Goal: Task Accomplishment & Management: Manage account settings

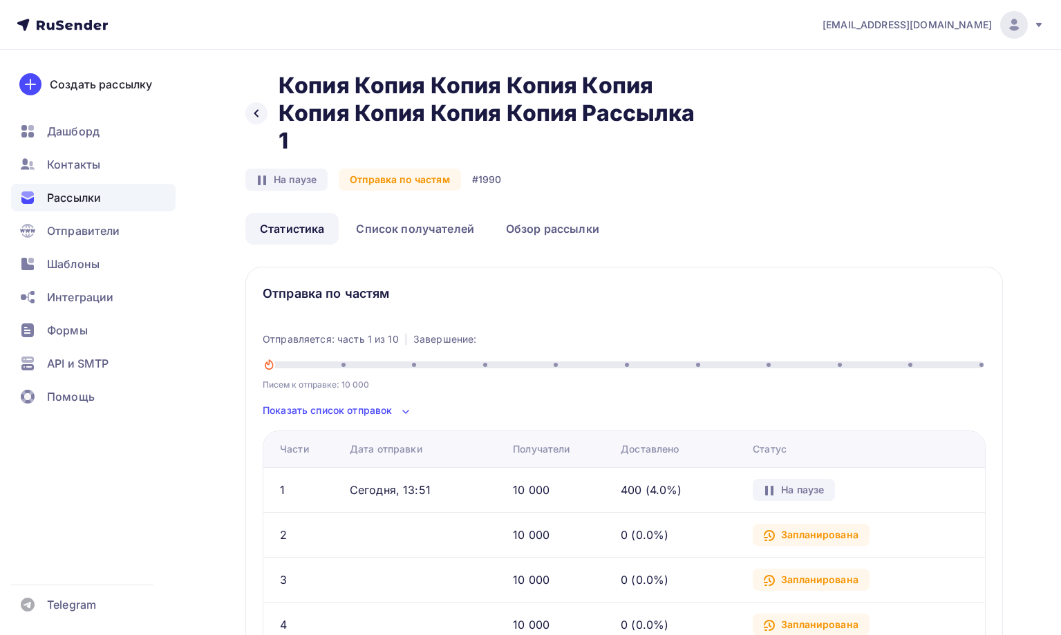
click at [133, 197] on div "Рассылки" at bounding box center [93, 198] width 164 height 28
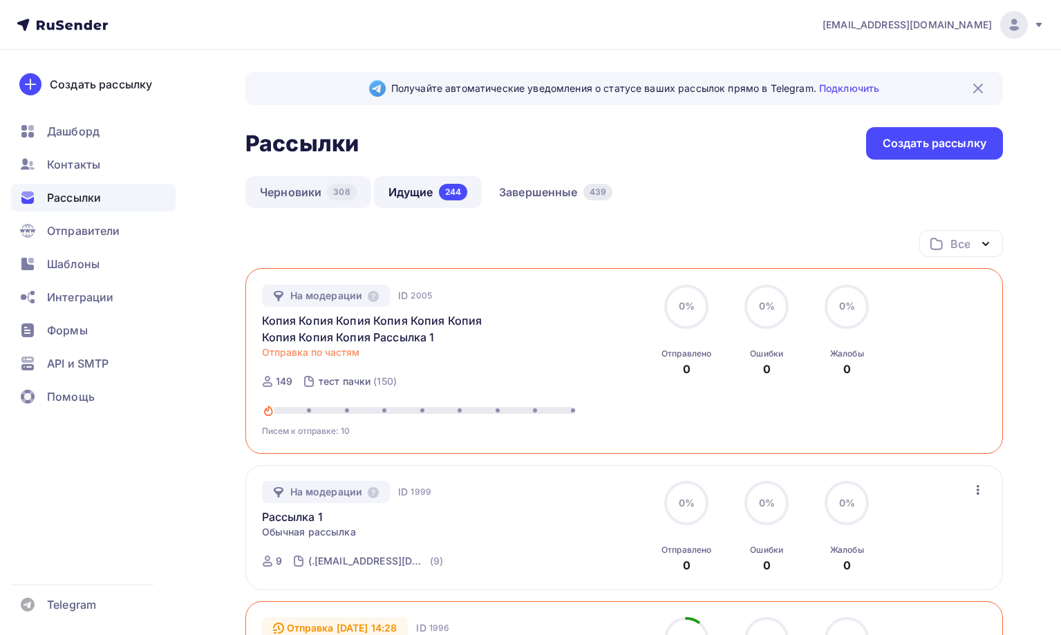
click at [328, 198] on link "Черновики 308" at bounding box center [308, 192] width 126 height 32
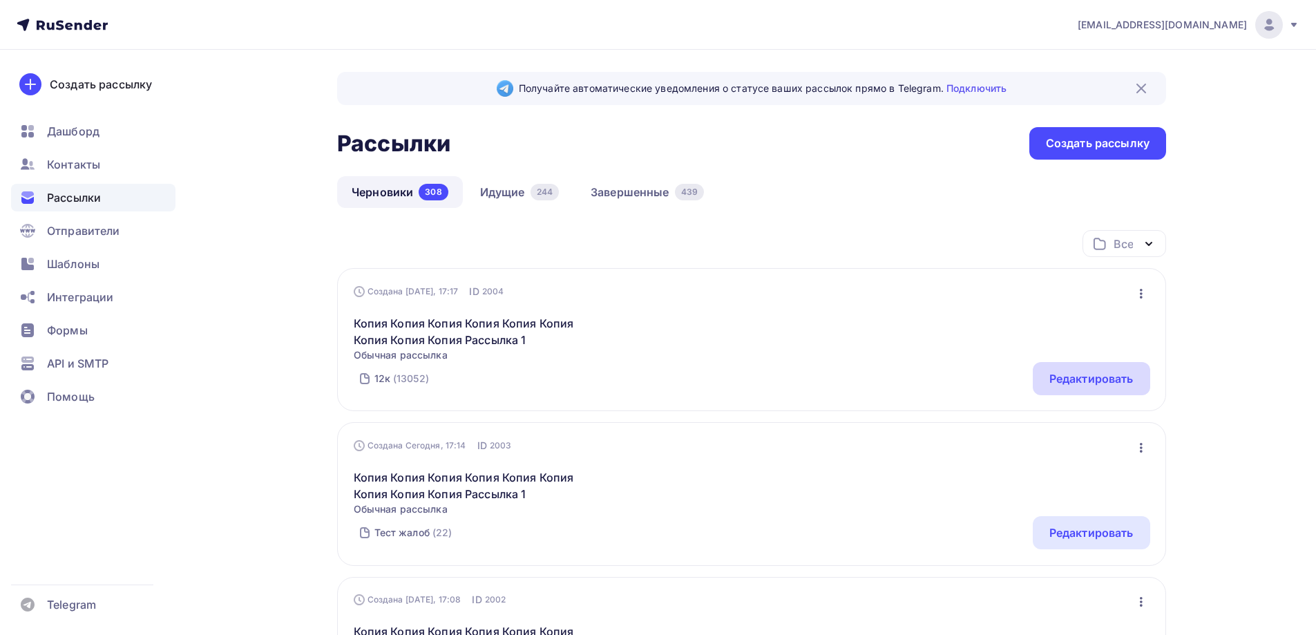
click at [1060, 375] on div "Редактировать" at bounding box center [1092, 378] width 84 height 17
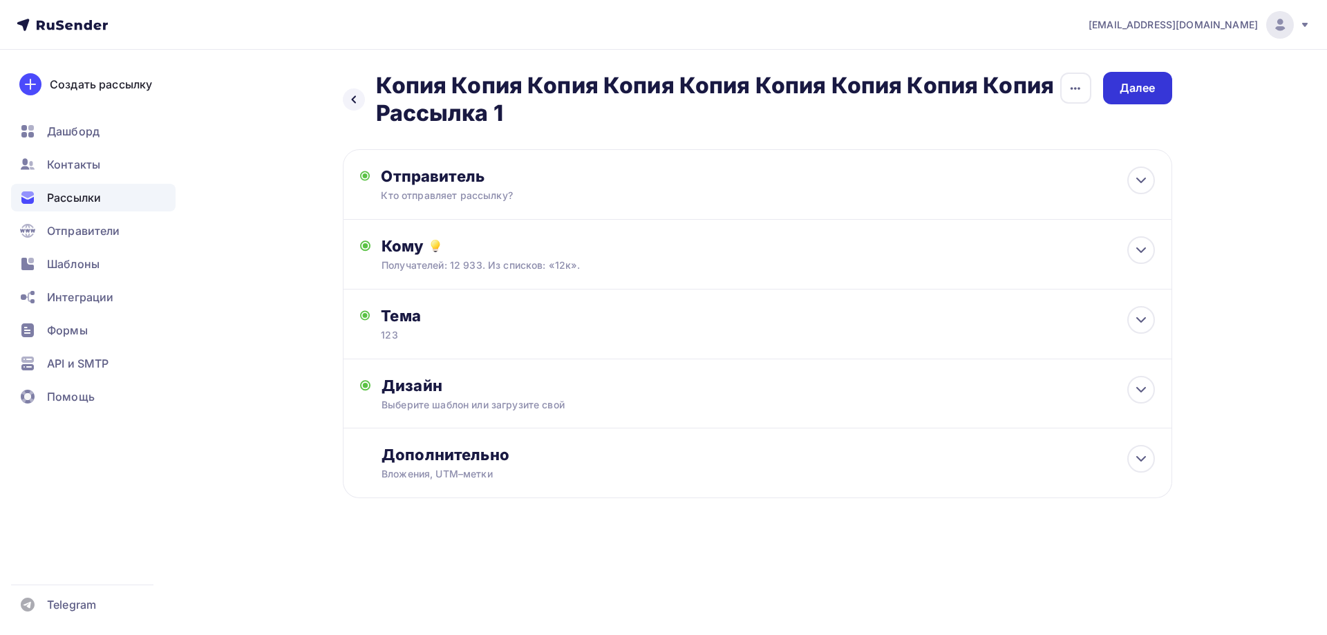
click at [1060, 90] on div "Далее" at bounding box center [1138, 88] width 36 height 16
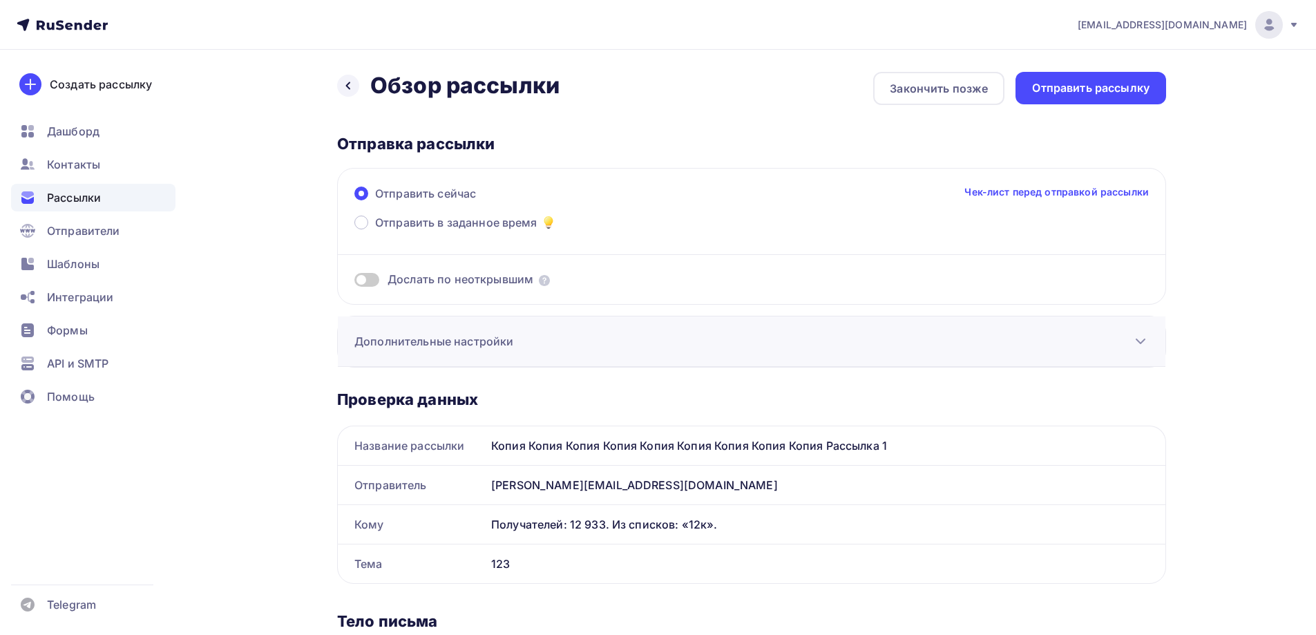
click at [469, 348] on h3 "Дополнительные настройки" at bounding box center [434, 341] width 159 height 17
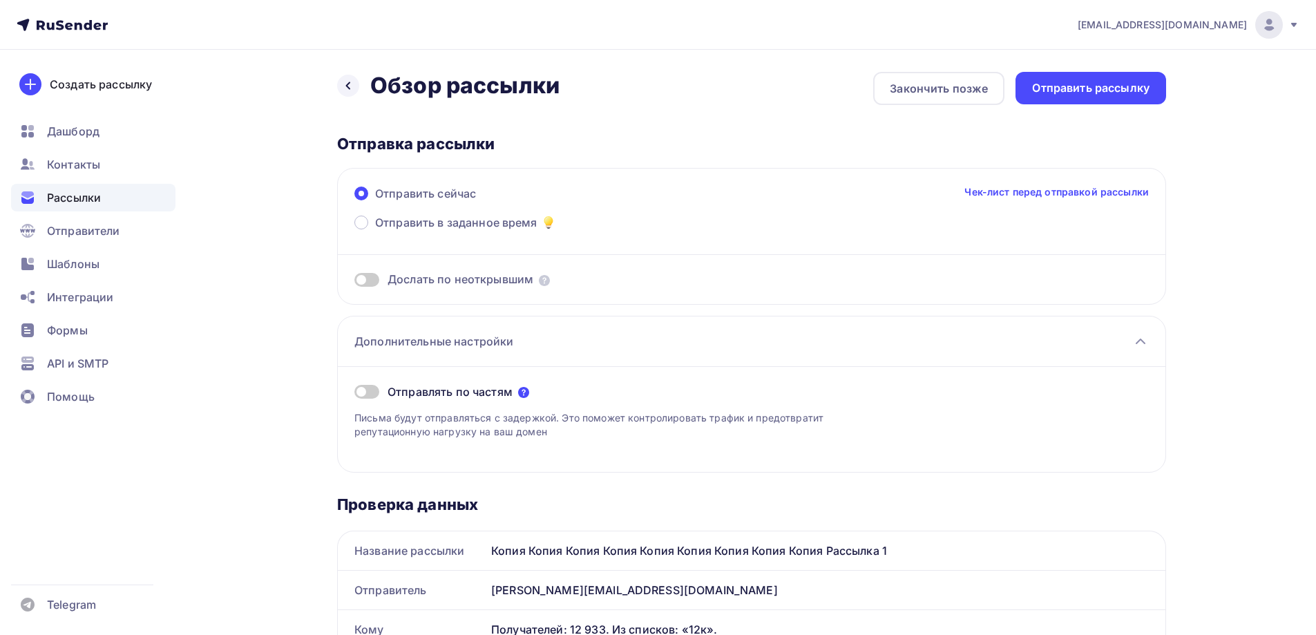
click at [525, 390] on icon at bounding box center [523, 392] width 11 height 11
click at [522, 391] on icon at bounding box center [523, 392] width 11 height 11
click at [520, 396] on icon at bounding box center [523, 392] width 11 height 11
